Goal: Find specific page/section: Find specific page/section

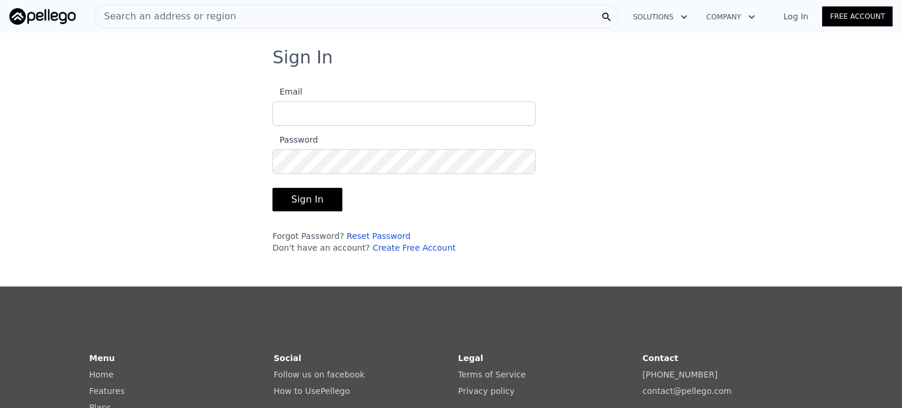
type input "[EMAIL_ADDRESS][DOMAIN_NAME]"
drag, startPoint x: 312, startPoint y: 201, endPoint x: 316, endPoint y: 197, distance: 6.2
click at [315, 199] on button "Sign In" at bounding box center [307, 199] width 70 height 23
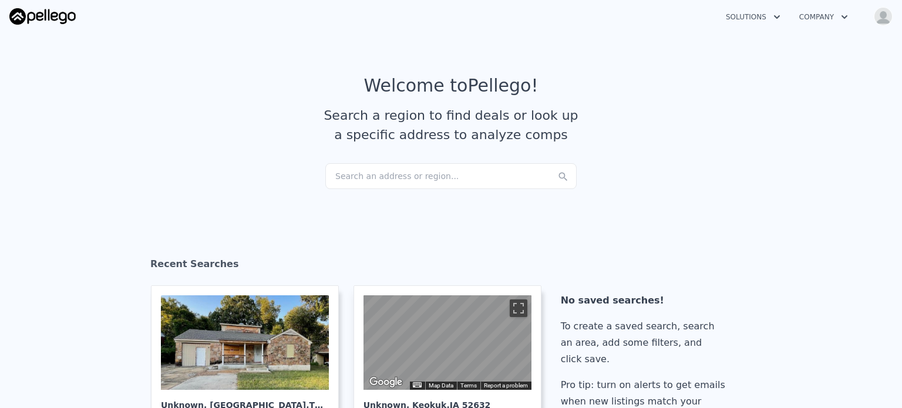
scroll to position [59, 0]
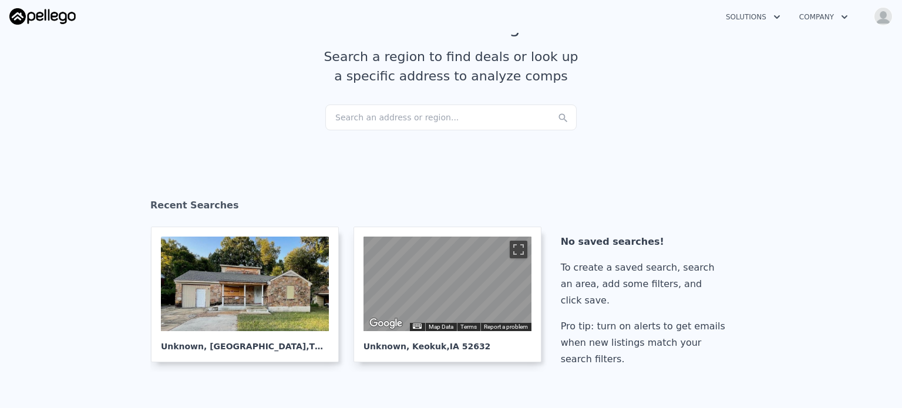
click at [373, 115] on div "Search an address or region..." at bounding box center [450, 118] width 251 height 26
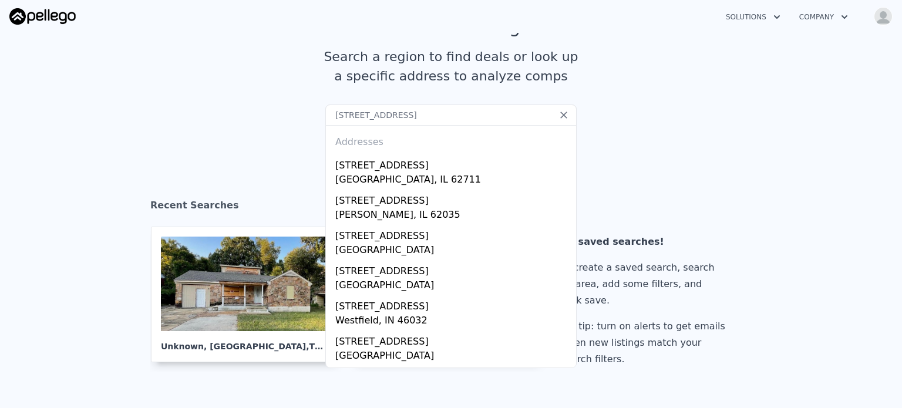
type input "[STREET_ADDRESS]"
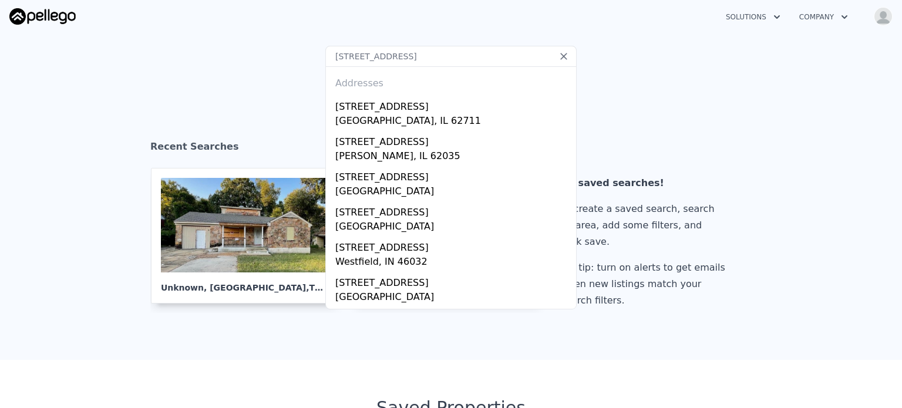
click at [432, 58] on input "[STREET_ADDRESS]" at bounding box center [450, 56] width 251 height 21
click at [592, 42] on article "Welcome to Pellego ! Search a region to find deals or look up a specific addres…" at bounding box center [451, 2] width 752 height 88
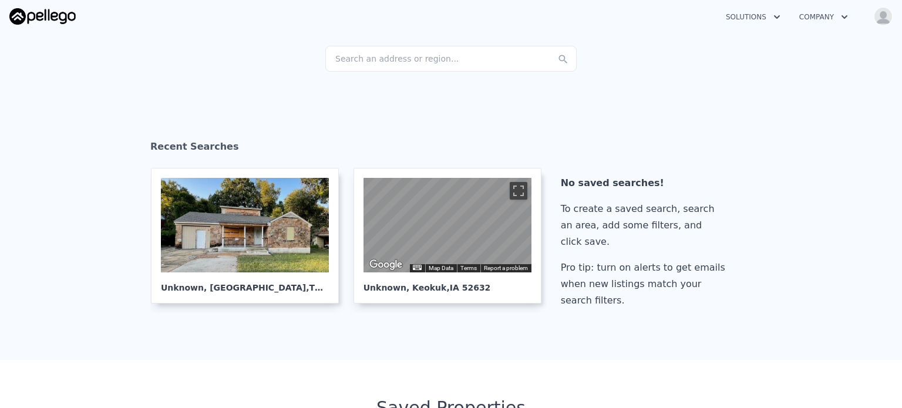
click at [404, 52] on div "Search an address or region..." at bounding box center [450, 59] width 251 height 26
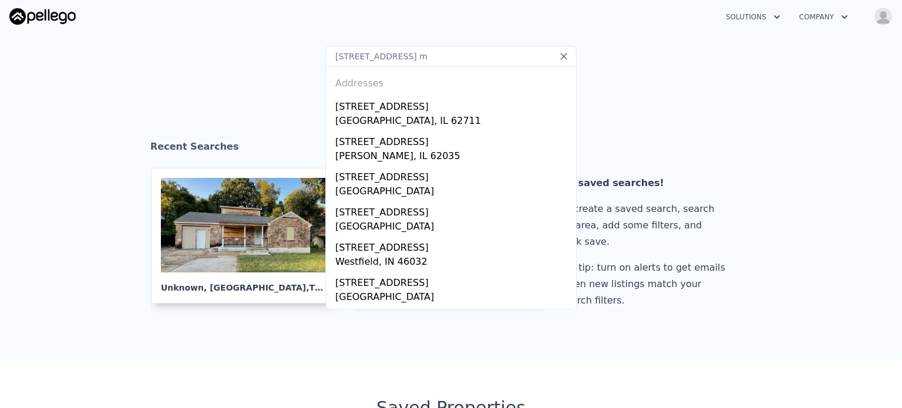
type input "[STREET_ADDRESS]"
